Goal: Transaction & Acquisition: Download file/media

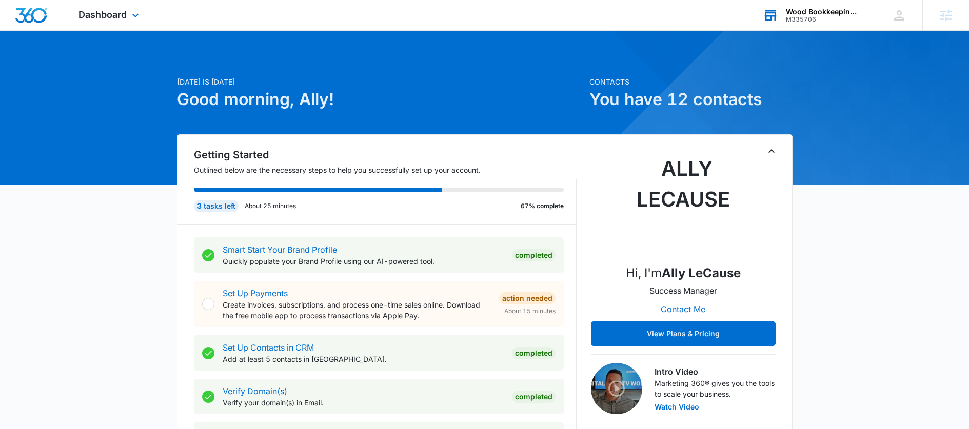
click at [819, 16] on div "M335706" at bounding box center [823, 19] width 75 height 7
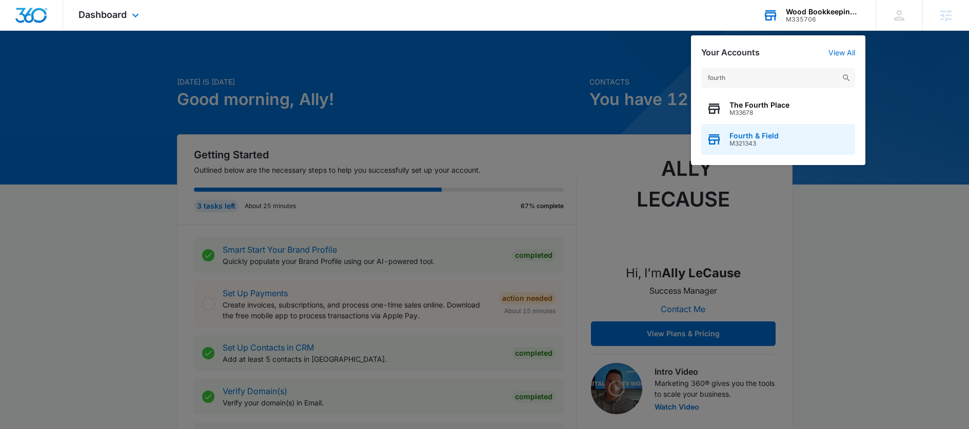
type input "fourth"
click at [753, 148] on div "Fourth & Field M321343" at bounding box center [778, 139] width 154 height 31
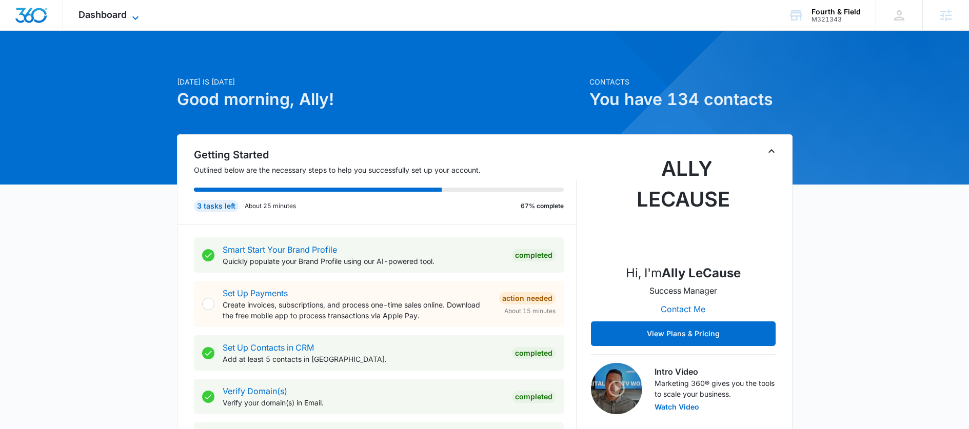
click at [99, 12] on span "Dashboard" at bounding box center [102, 14] width 48 height 11
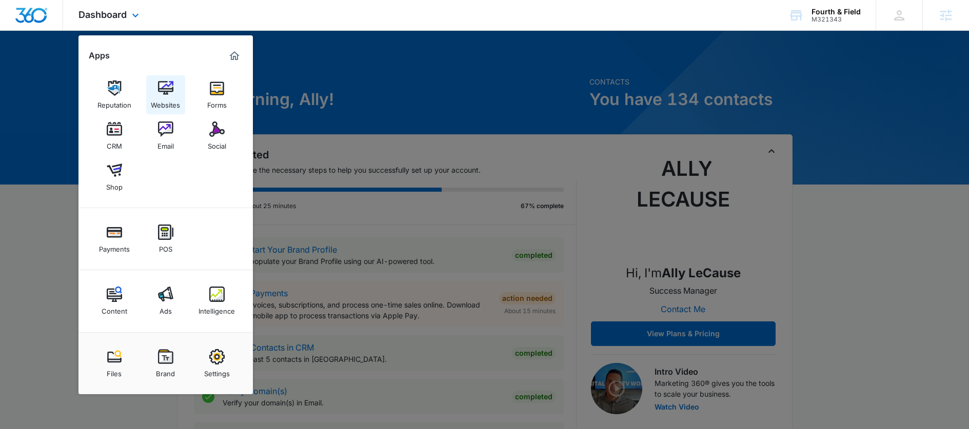
click at [163, 98] on div "Websites" at bounding box center [165, 102] width 29 height 13
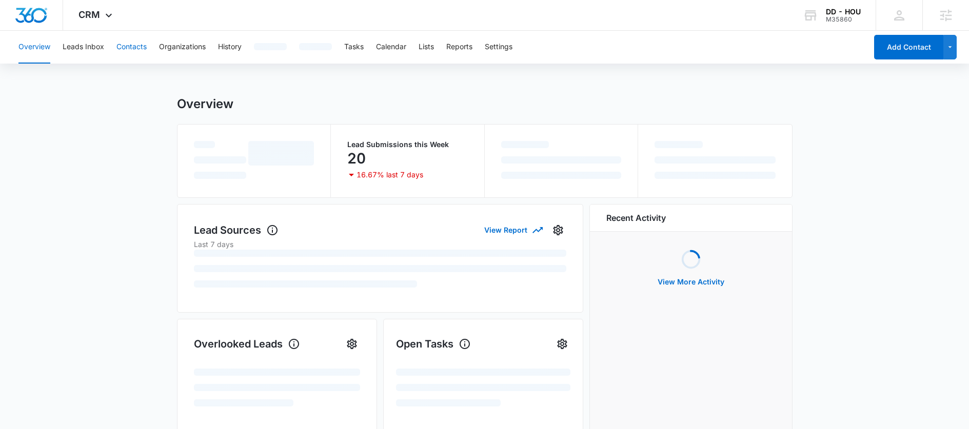
click at [144, 50] on button "Contacts" at bounding box center [131, 47] width 30 height 33
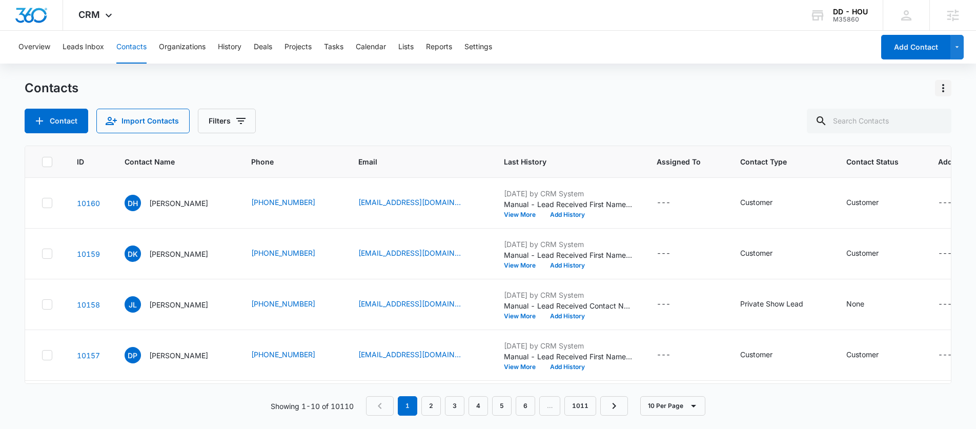
click at [945, 85] on icon "Actions" at bounding box center [943, 88] width 12 height 12
click at [904, 152] on button "Export All Contacts" at bounding box center [899, 147] width 105 height 15
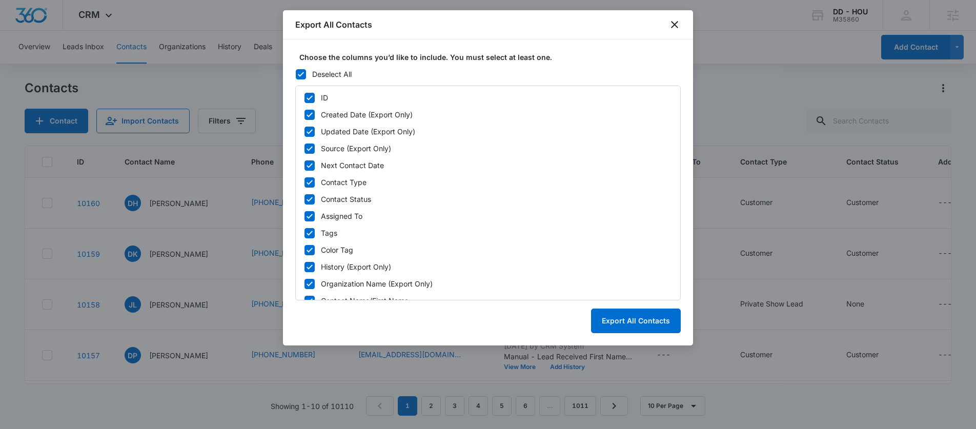
click at [309, 74] on label "Deselect All" at bounding box center [488, 74] width 386 height 11
click at [296, 74] on input "Deselect All" at bounding box center [295, 74] width 1 height 1
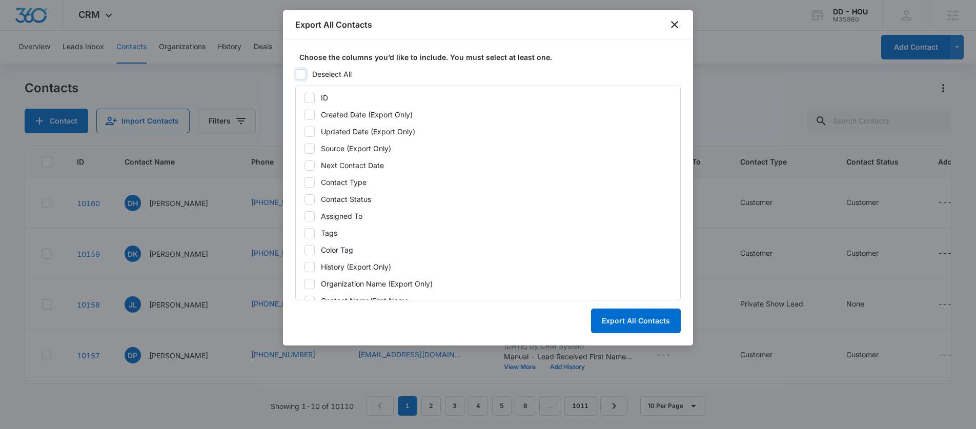
checkbox input "false"
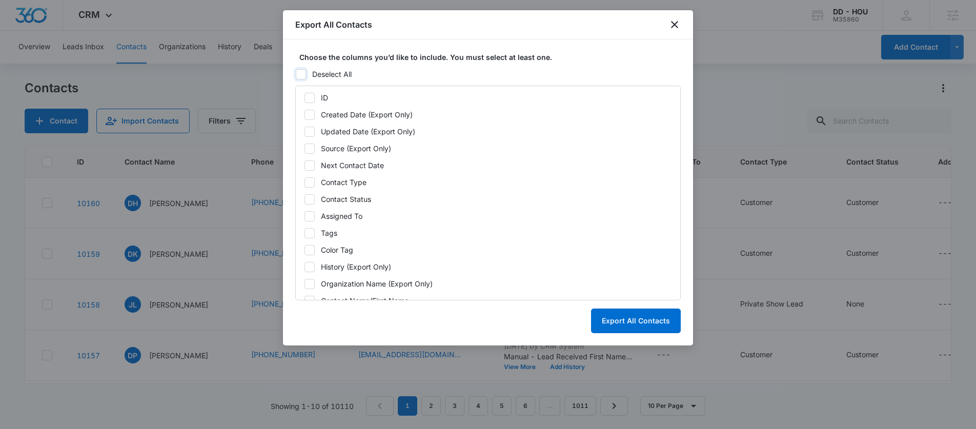
checkbox input "false"
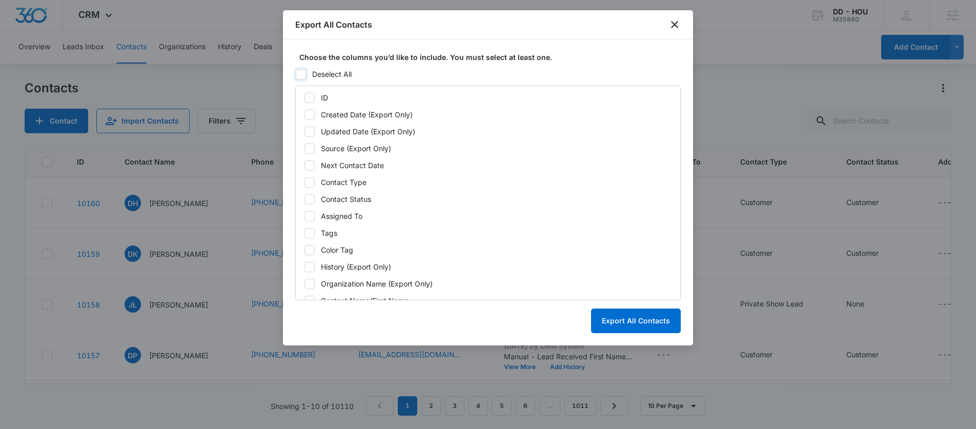
checkbox input "false"
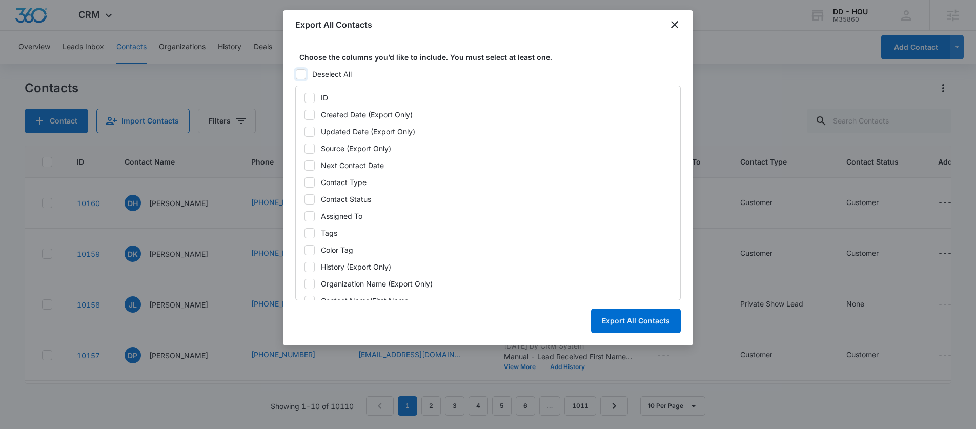
checkbox input "false"
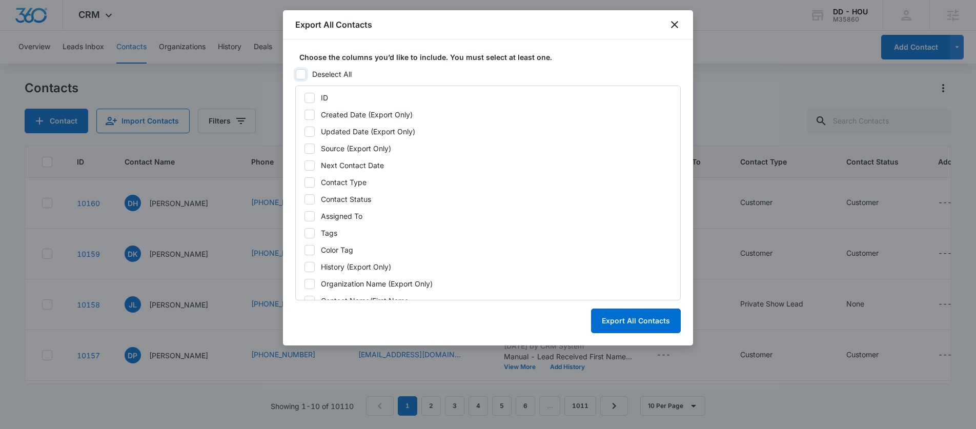
checkbox input "false"
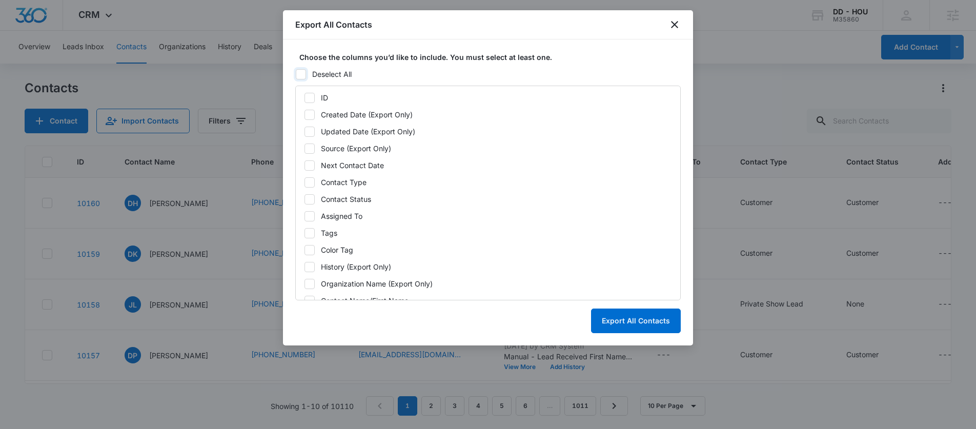
checkbox input "false"
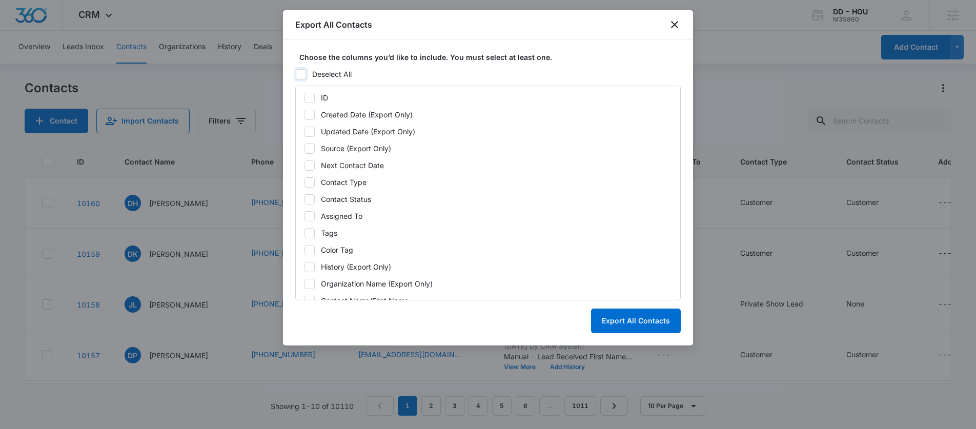
checkbox input "false"
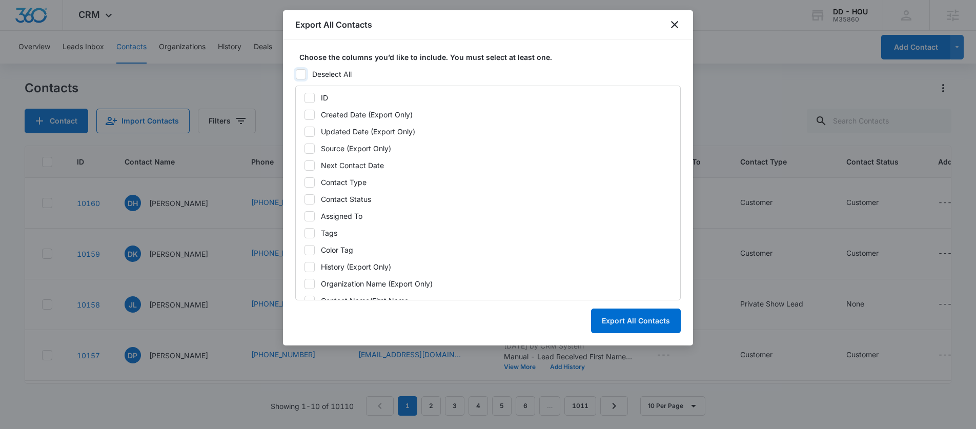
checkbox input "false"
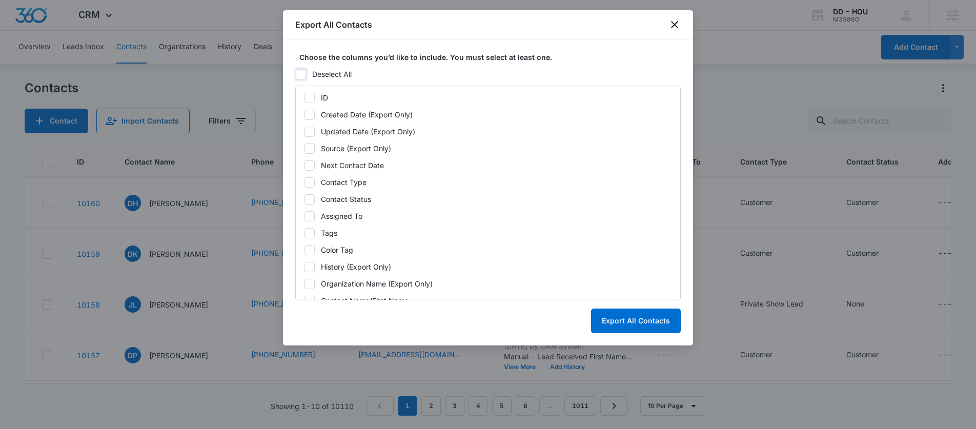
checkbox input "false"
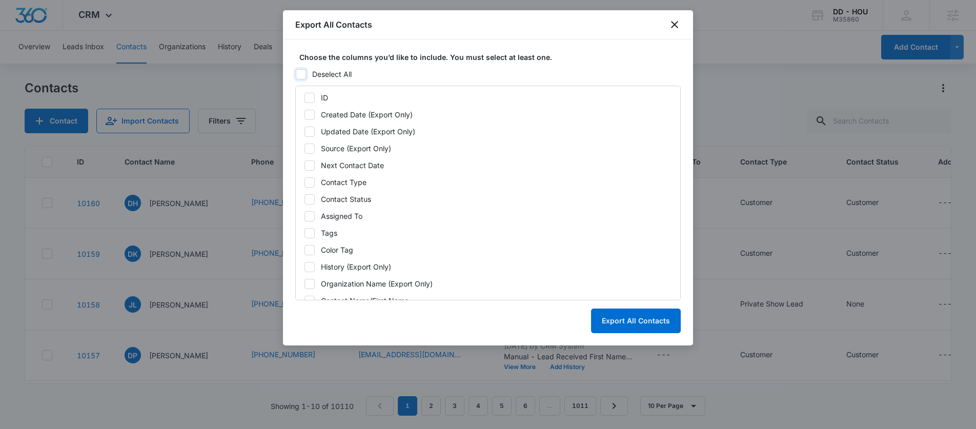
checkbox input "false"
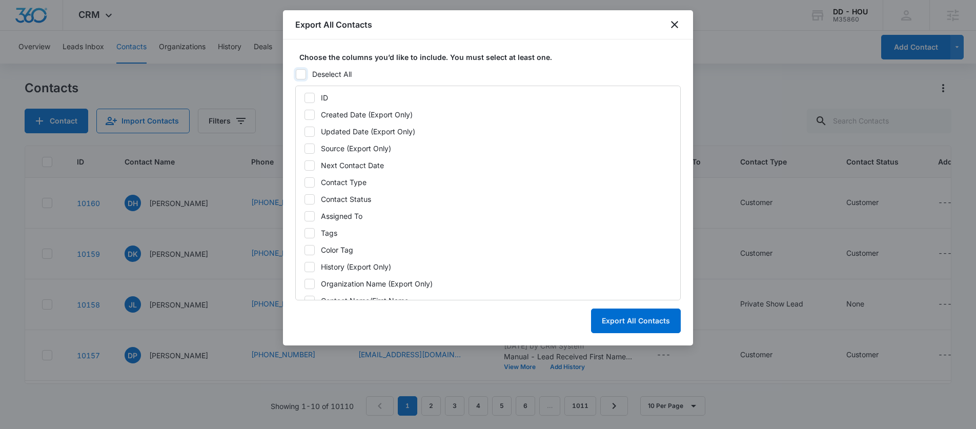
checkbox input "false"
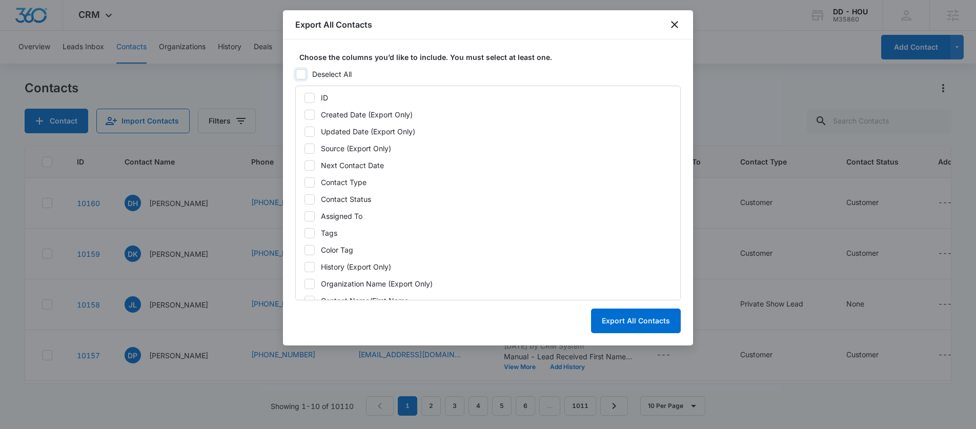
checkbox input "false"
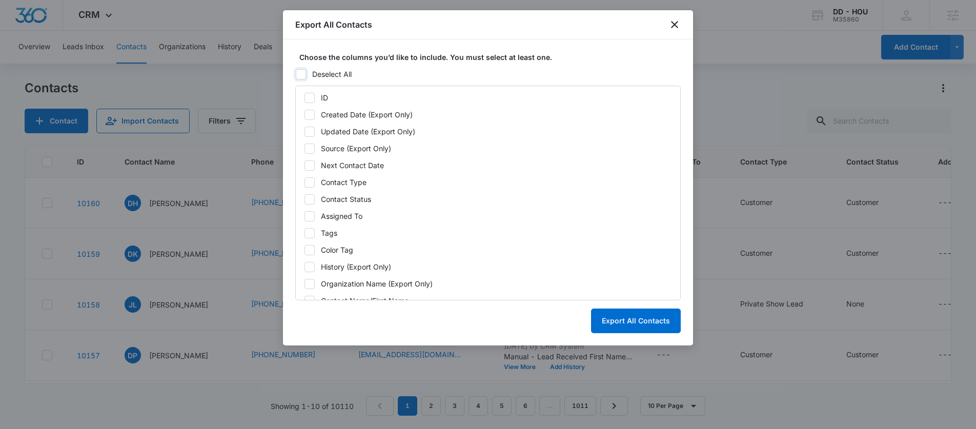
checkbox input "false"
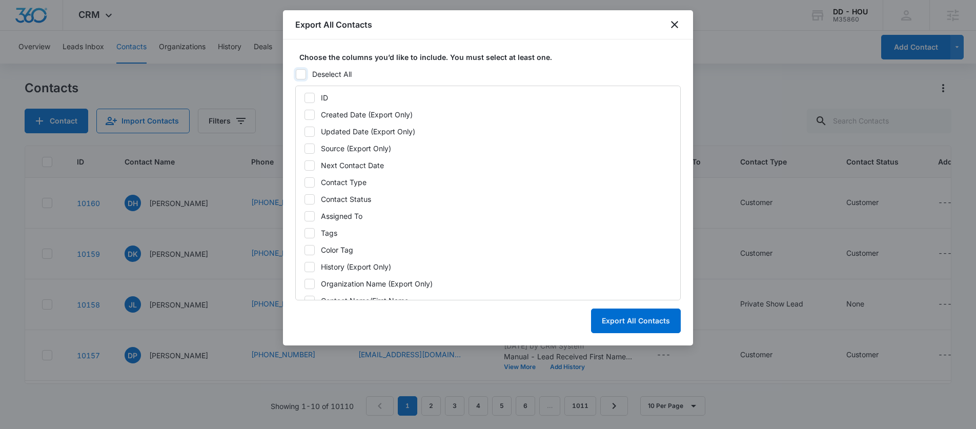
checkbox input "false"
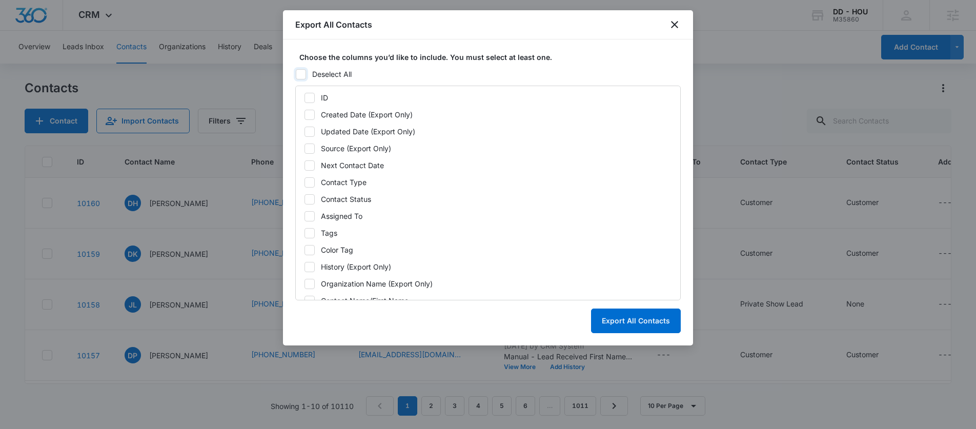
checkbox input "false"
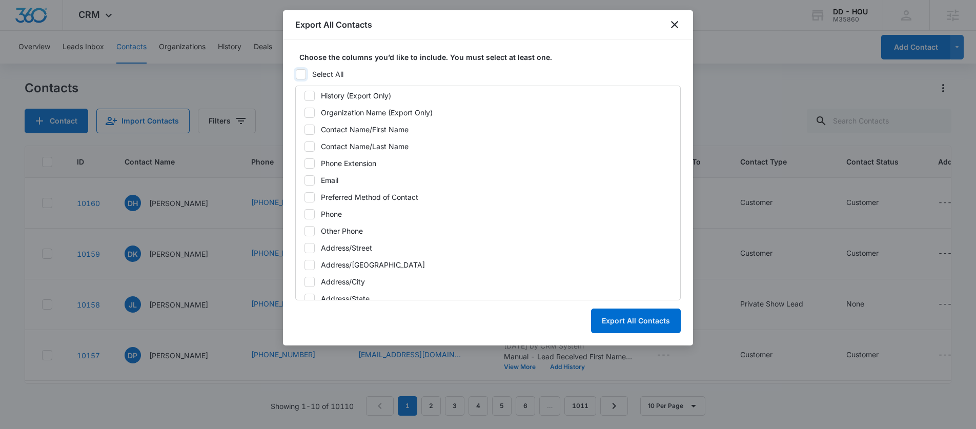
scroll to position [172, 0]
click at [310, 181] on icon at bounding box center [309, 179] width 9 height 9
click at [305, 179] on input "Email" at bounding box center [304, 179] width 1 height 1
checkbox input "true"
click at [654, 325] on button "Export All Contacts" at bounding box center [636, 321] width 90 height 25
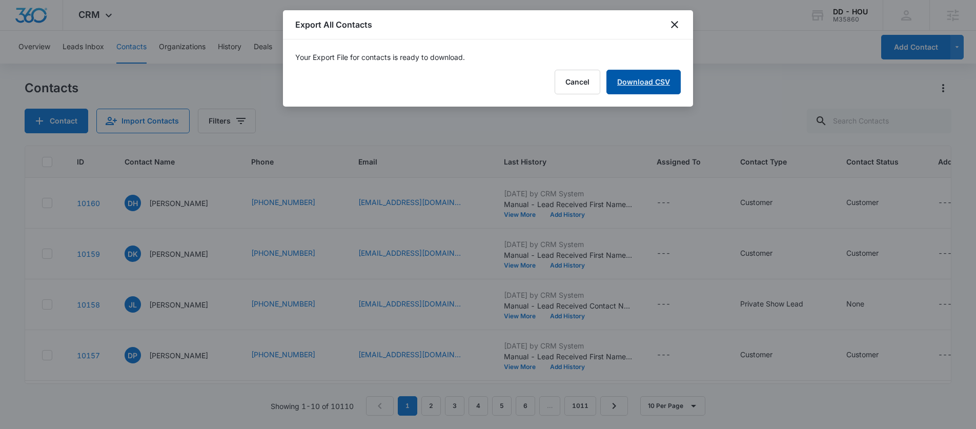
click at [654, 84] on link "Download CSV" at bounding box center [644, 82] width 74 height 25
click at [673, 23] on icon "close" at bounding box center [674, 24] width 7 height 7
